Goal: Task Accomplishment & Management: Complete application form

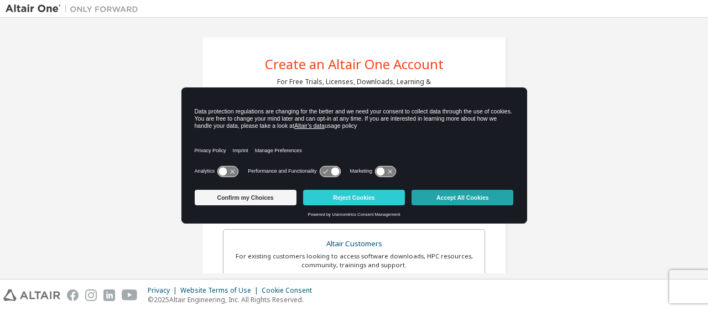
click at [457, 196] on button "Accept All Cookies" at bounding box center [463, 197] width 102 height 15
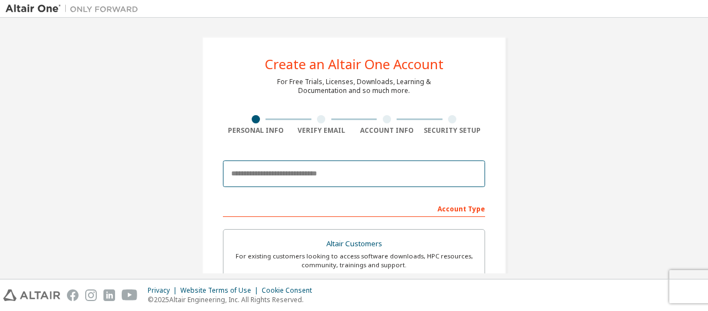
click at [327, 178] on input "email" at bounding box center [354, 173] width 262 height 27
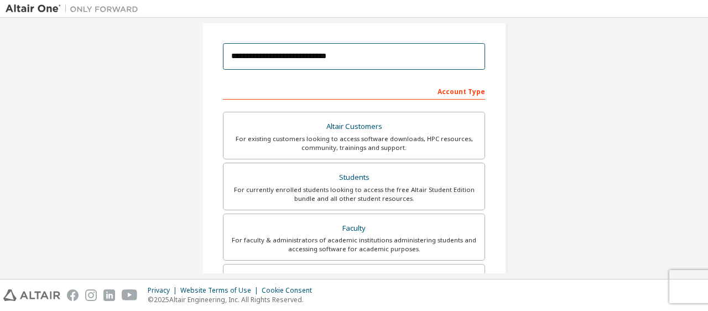
scroll to position [137, 0]
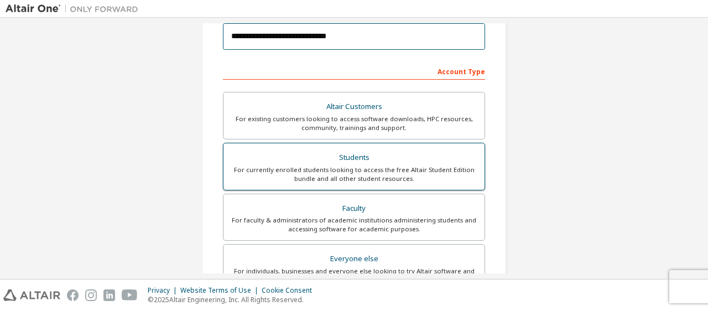
type input "**********"
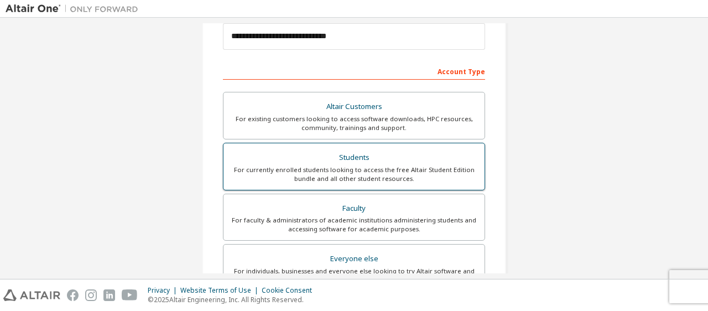
click at [412, 156] on div "Students" at bounding box center [354, 157] width 248 height 15
click at [372, 164] on div "Students" at bounding box center [354, 157] width 248 height 15
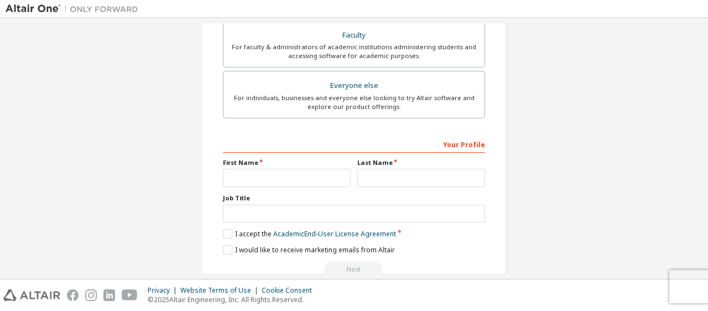
scroll to position [338, 0]
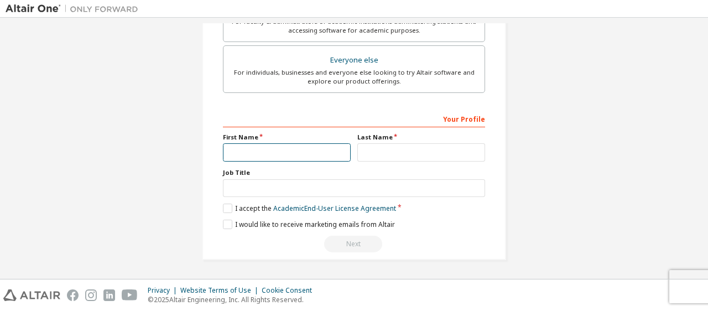
click at [293, 154] on input "text" at bounding box center [287, 152] width 128 height 18
type input "**********"
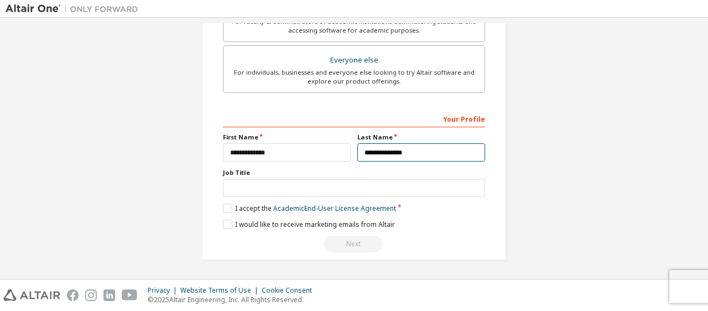
type input "**********"
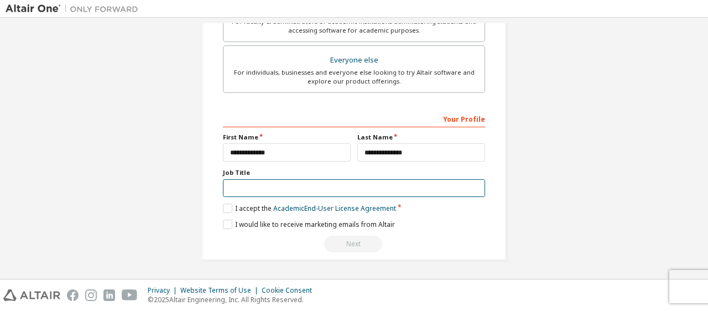
click at [327, 189] on input "text" at bounding box center [354, 188] width 262 height 18
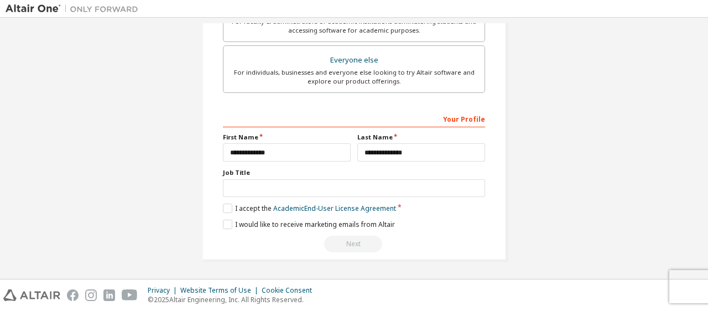
click at [234, 210] on label "I accept the Academic End-User License Agreement" at bounding box center [309, 208] width 173 height 9
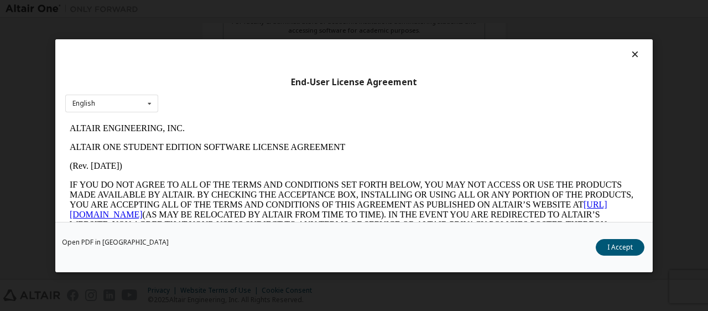
scroll to position [0, 0]
click at [621, 247] on button "I Accept" at bounding box center [620, 247] width 49 height 17
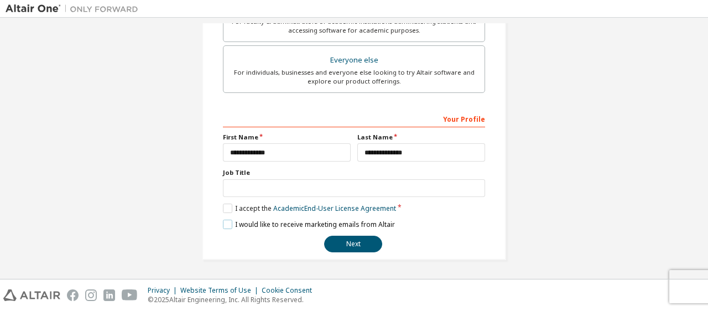
click at [230, 225] on label "I would like to receive marketing emails from Altair" at bounding box center [309, 224] width 172 height 9
click at [348, 242] on button "Next" at bounding box center [353, 244] width 58 height 17
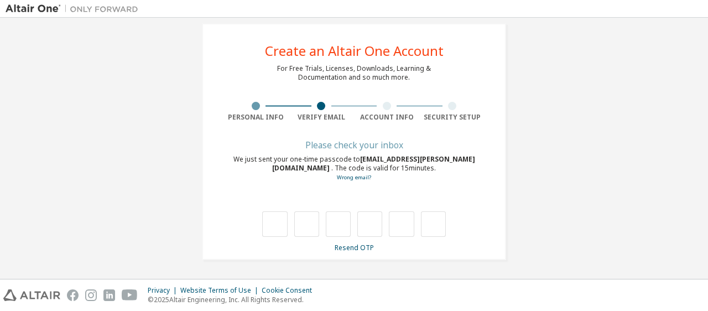
type input "*"
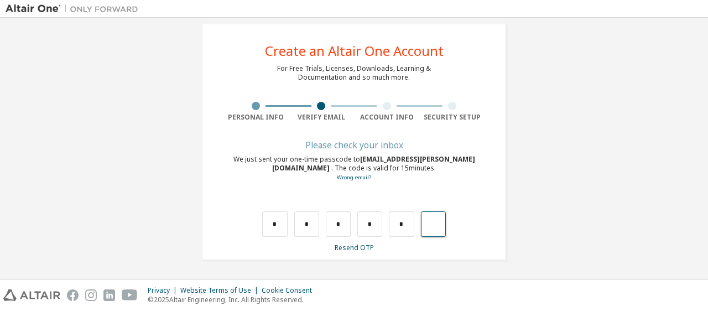
type input "*"
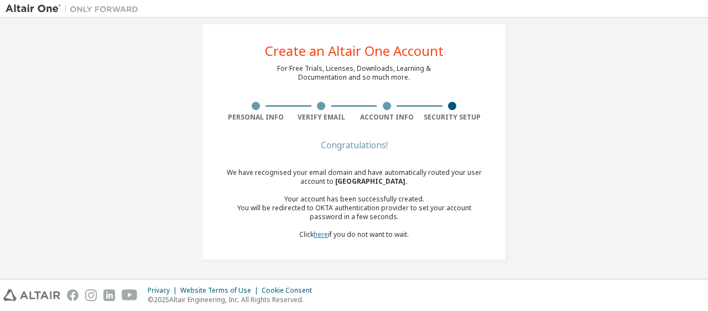
click at [325, 235] on link "here" at bounding box center [321, 234] width 14 height 9
